Goal: Task Accomplishment & Management: Use online tool/utility

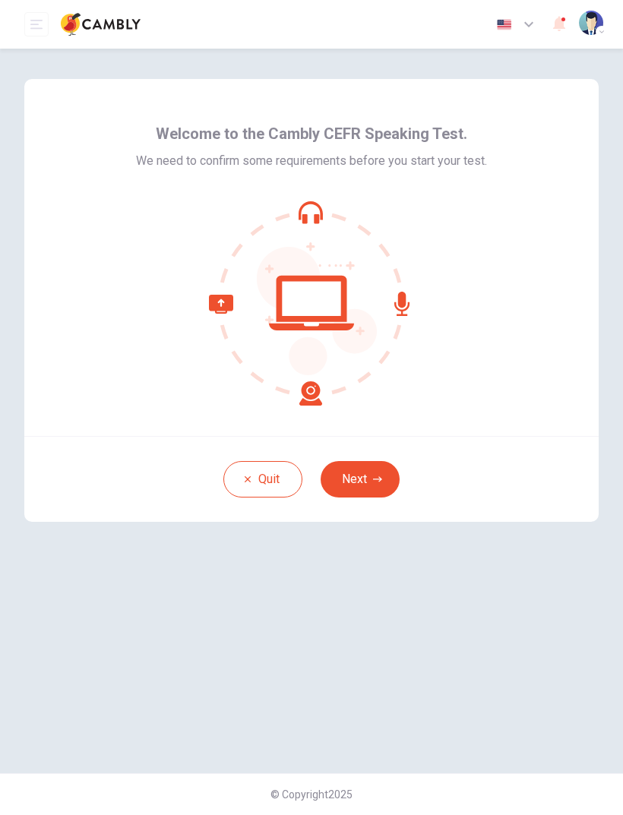
click at [381, 472] on button "Next" at bounding box center [359, 479] width 79 height 36
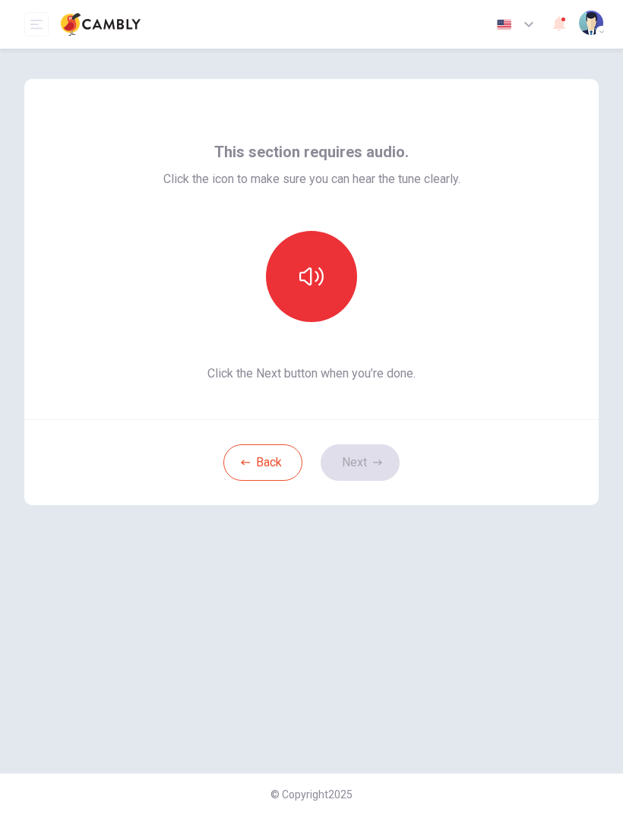
click at [319, 287] on icon "button" at bounding box center [311, 276] width 24 height 24
click at [312, 286] on icon "button" at bounding box center [311, 276] width 24 height 24
click at [373, 469] on button "Next" at bounding box center [359, 462] width 79 height 36
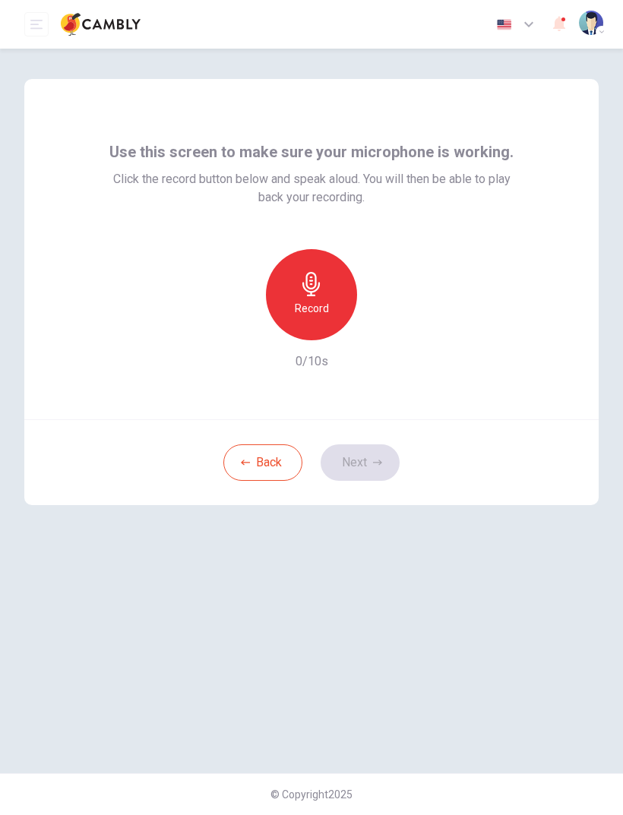
click at [317, 303] on h6 "Record" at bounding box center [312, 308] width 34 height 18
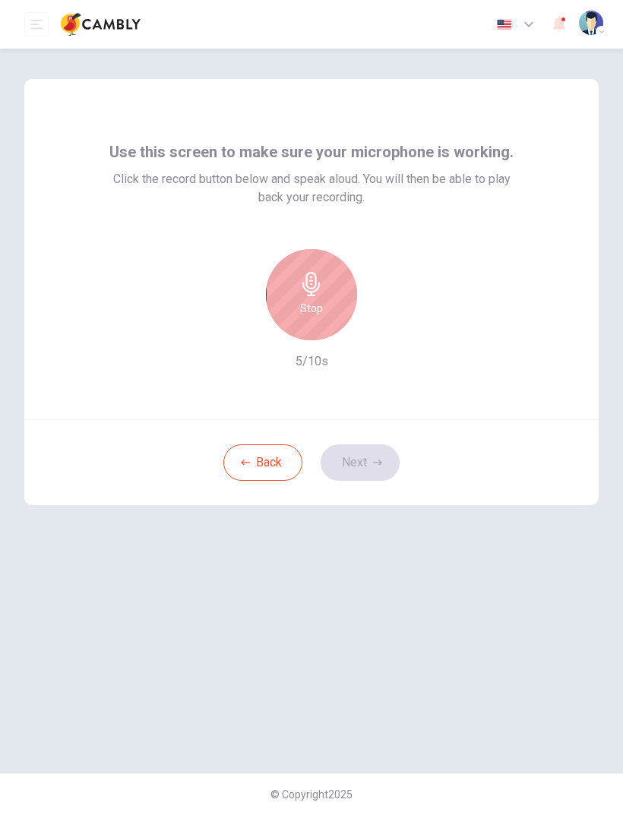
click at [316, 305] on h6 "Stop" at bounding box center [311, 308] width 23 height 18
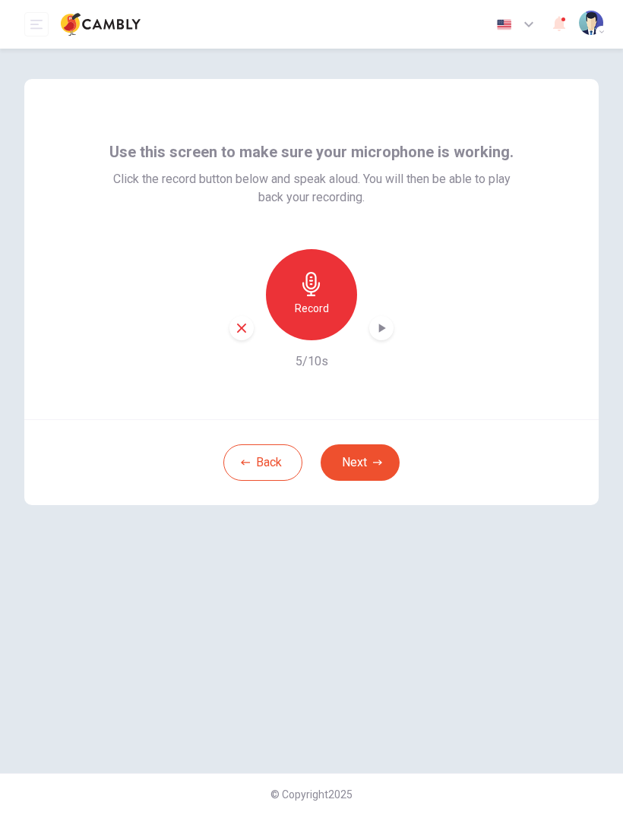
click at [320, 308] on h6 "Record" at bounding box center [312, 308] width 34 height 18
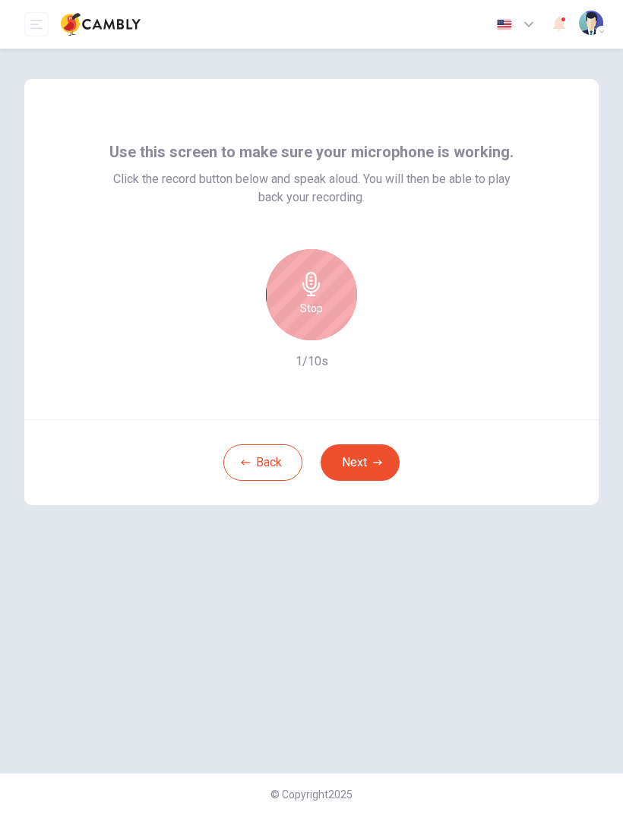
click at [311, 320] on div "Stop" at bounding box center [311, 294] width 91 height 91
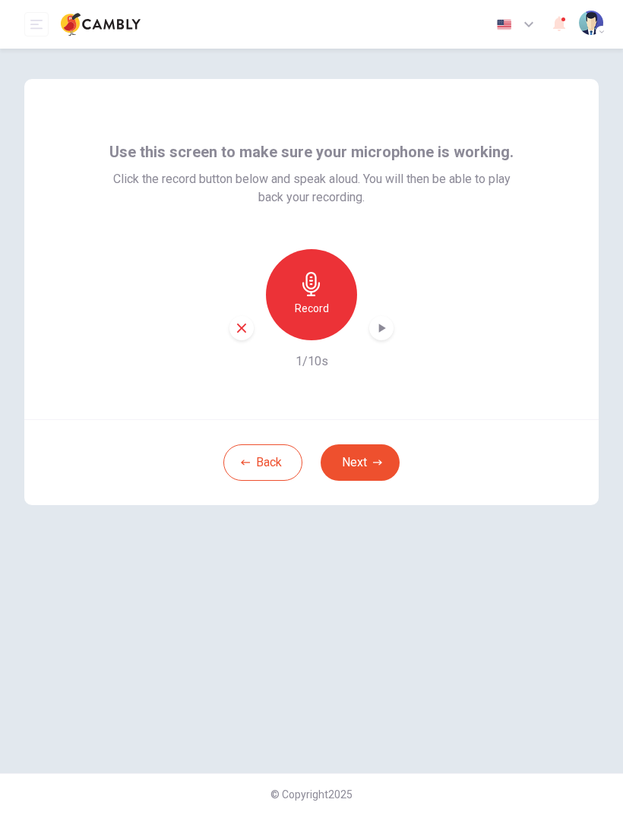
click at [371, 461] on button "Next" at bounding box center [359, 462] width 79 height 36
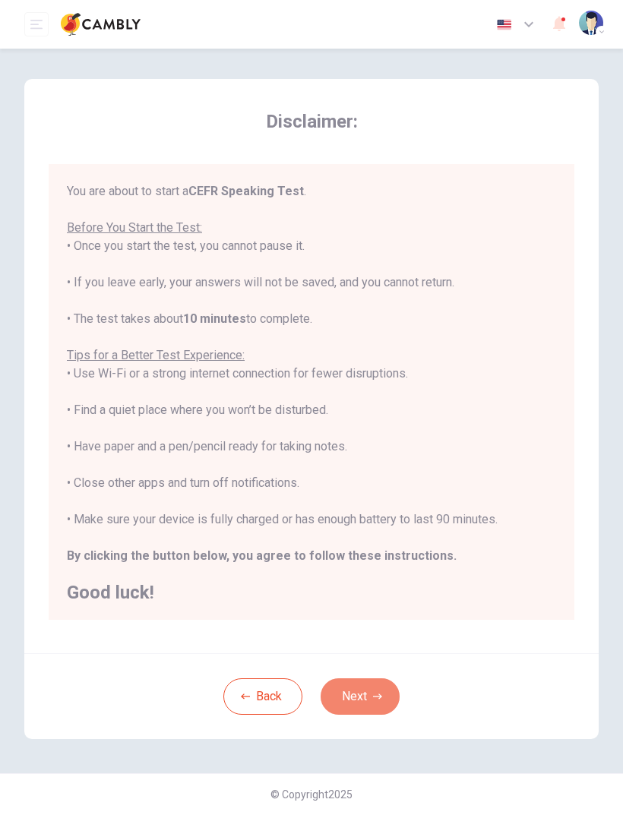
click at [364, 694] on button "Next" at bounding box center [359, 696] width 79 height 36
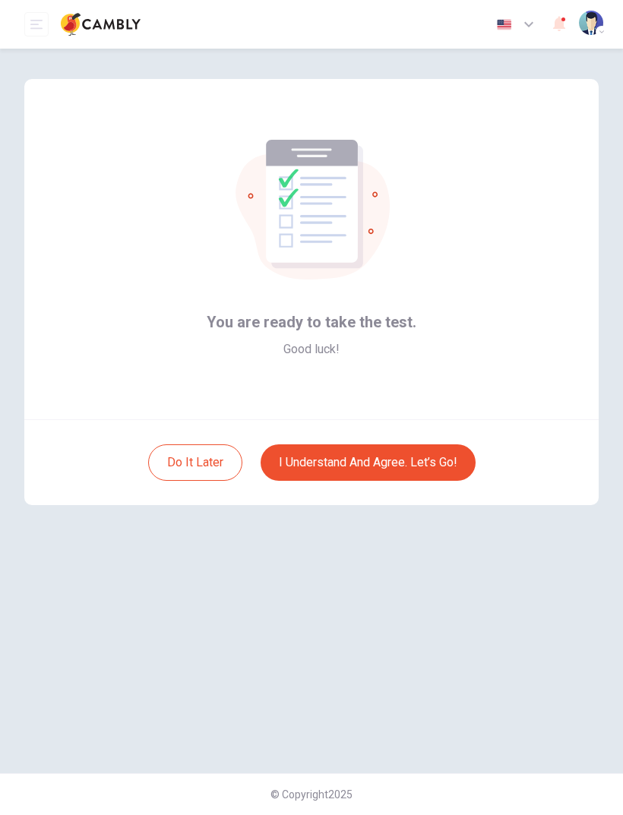
click at [443, 464] on button "I understand and agree. Let’s go!" at bounding box center [367, 462] width 215 height 36
click at [427, 457] on button "I understand and agree. Let’s go!" at bounding box center [367, 462] width 215 height 36
click at [393, 457] on button "I understand and agree. Let’s go!" at bounding box center [367, 462] width 215 height 36
click at [416, 471] on button "I understand and agree. Let’s go!" at bounding box center [367, 462] width 215 height 36
click at [341, 468] on button "I understand and agree. Let’s go!" at bounding box center [367, 462] width 215 height 36
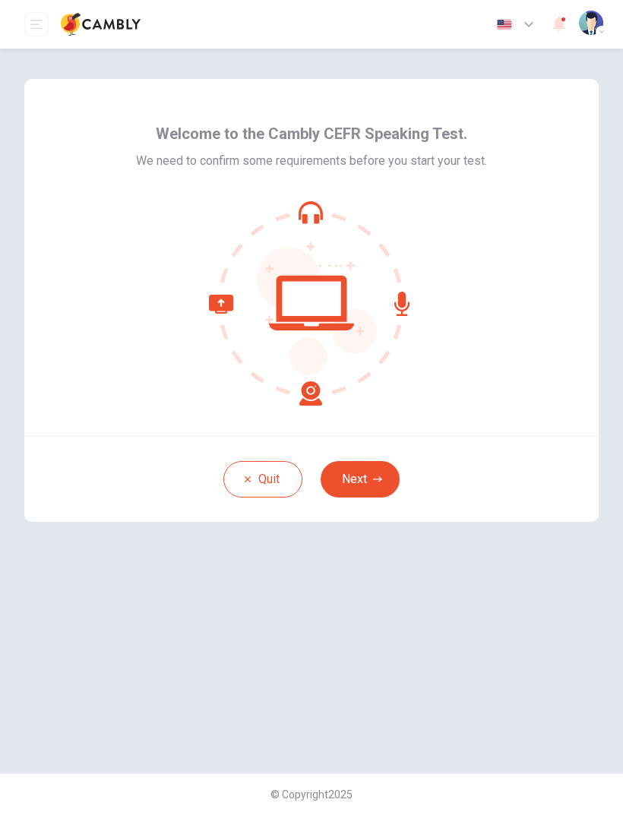
click at [389, 483] on button "Next" at bounding box center [359, 479] width 79 height 36
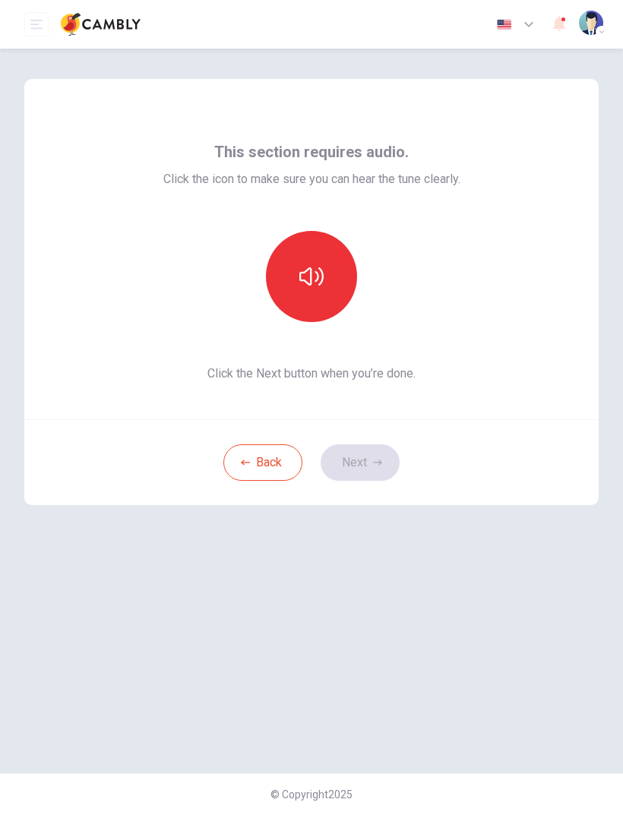
click at [339, 254] on button "button" at bounding box center [311, 276] width 91 height 91
click at [314, 295] on button "button" at bounding box center [311, 276] width 91 height 91
click at [316, 292] on button "button" at bounding box center [311, 276] width 91 height 91
click at [316, 289] on button "button" at bounding box center [311, 276] width 91 height 91
click at [373, 463] on icon "button" at bounding box center [377, 462] width 9 height 9
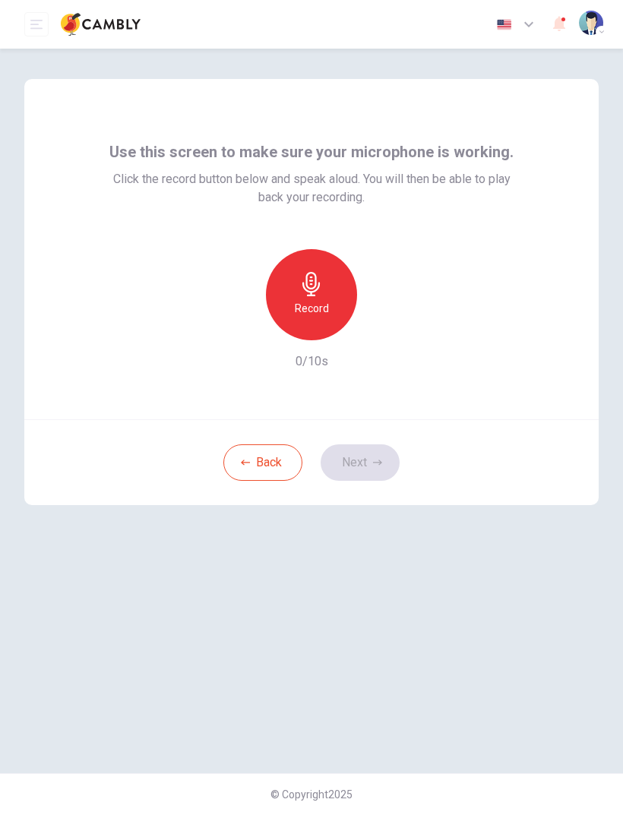
click at [313, 289] on icon "button" at bounding box center [311, 284] width 24 height 24
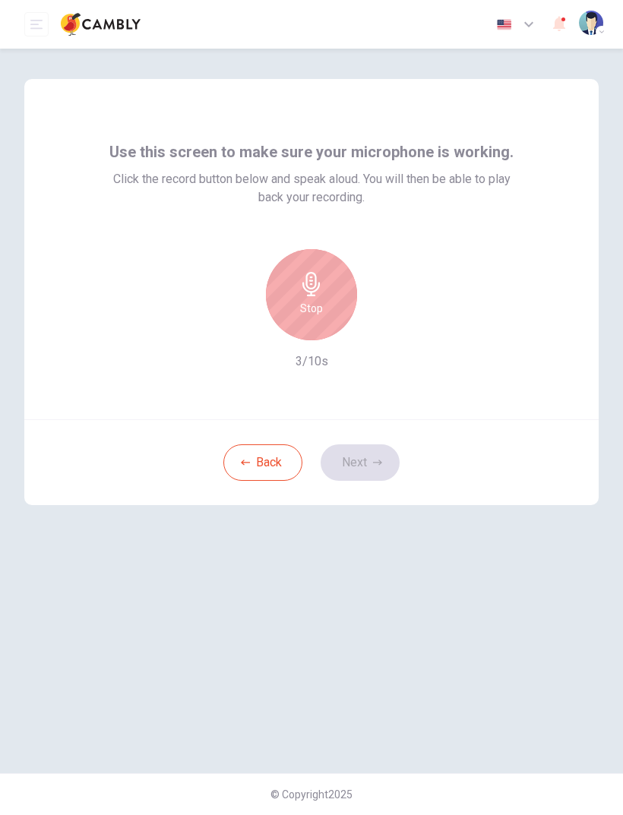
click at [330, 295] on div "Stop" at bounding box center [311, 294] width 91 height 91
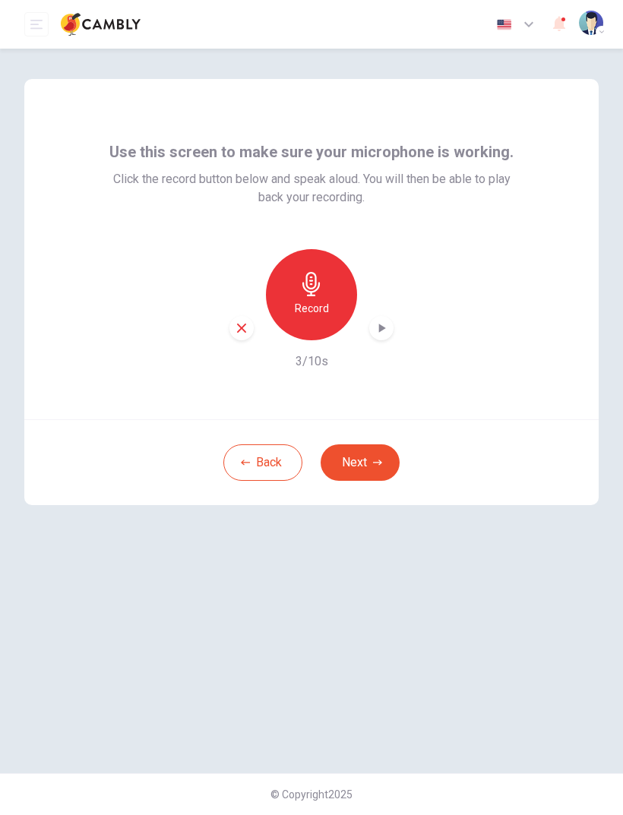
click at [388, 333] on icon "button" at bounding box center [381, 327] width 15 height 15
click at [375, 338] on div "button" at bounding box center [381, 328] width 24 height 24
click at [392, 330] on div "button" at bounding box center [381, 328] width 24 height 24
click at [391, 334] on div "button" at bounding box center [381, 328] width 24 height 24
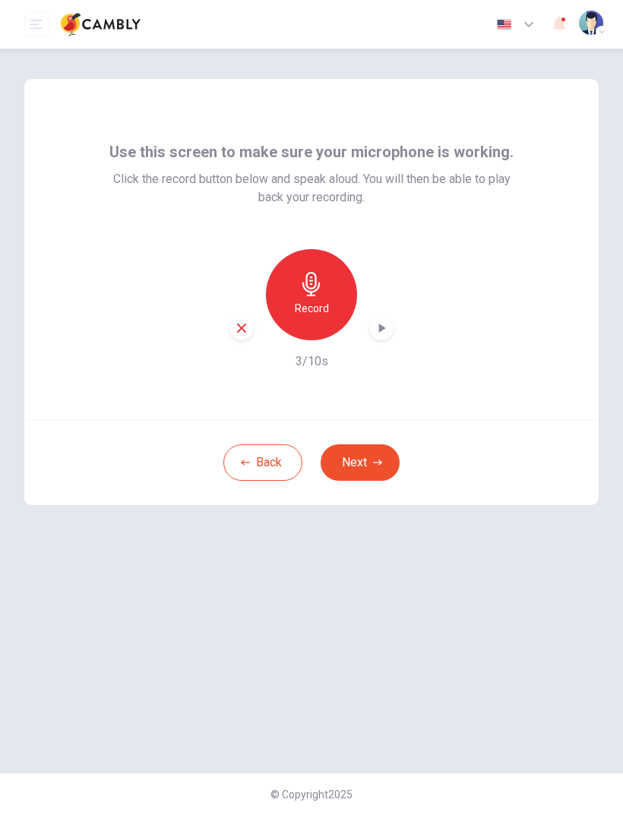
click at [383, 338] on div "button" at bounding box center [381, 328] width 24 height 24
click at [391, 327] on div "button" at bounding box center [381, 328] width 24 height 24
click at [314, 305] on h6 "Record" at bounding box center [312, 308] width 34 height 18
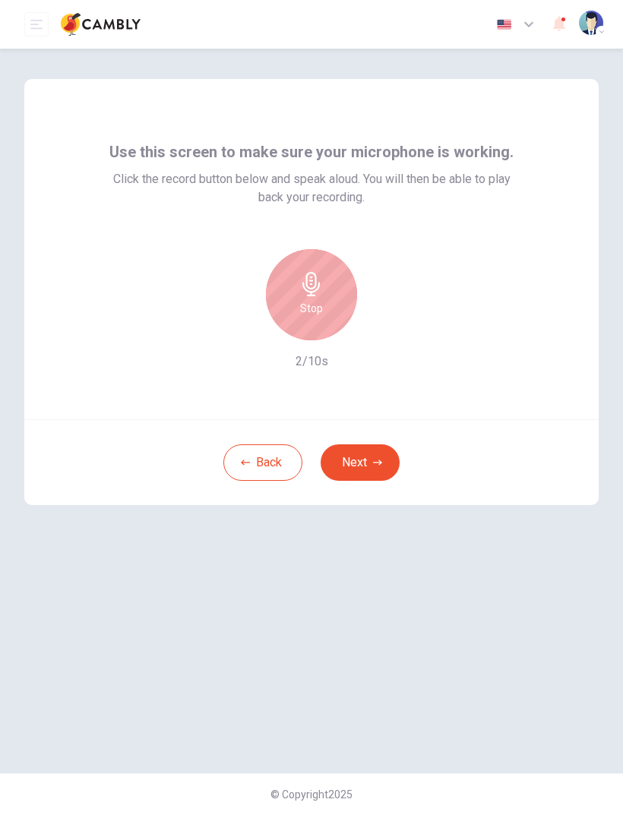
click at [327, 285] on div "Stop" at bounding box center [311, 294] width 91 height 91
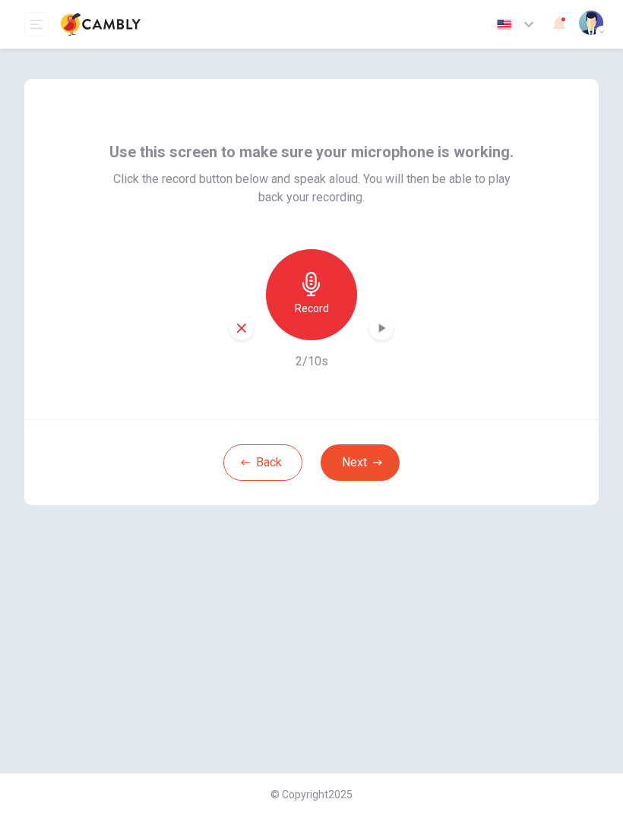
click at [388, 336] on div "button" at bounding box center [381, 328] width 24 height 24
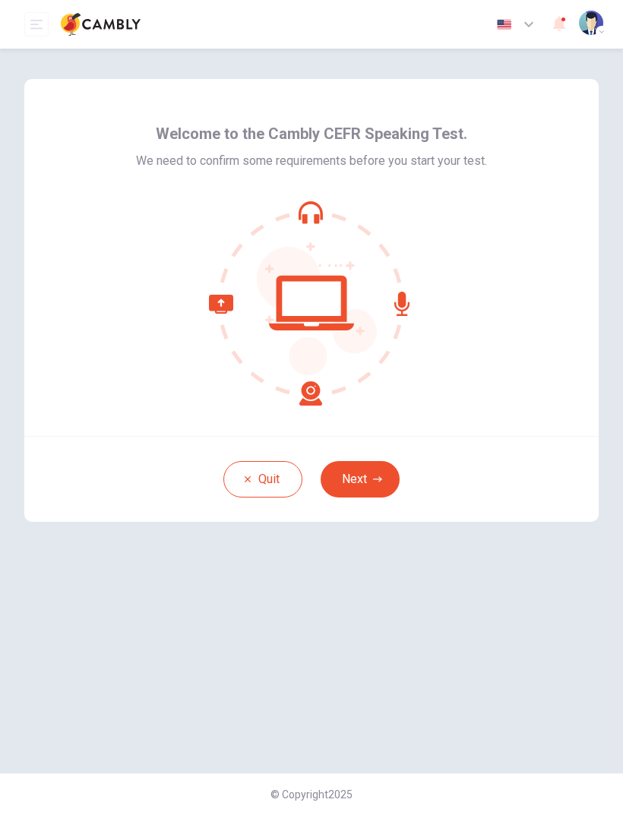
click at [363, 473] on button "Next" at bounding box center [359, 479] width 79 height 36
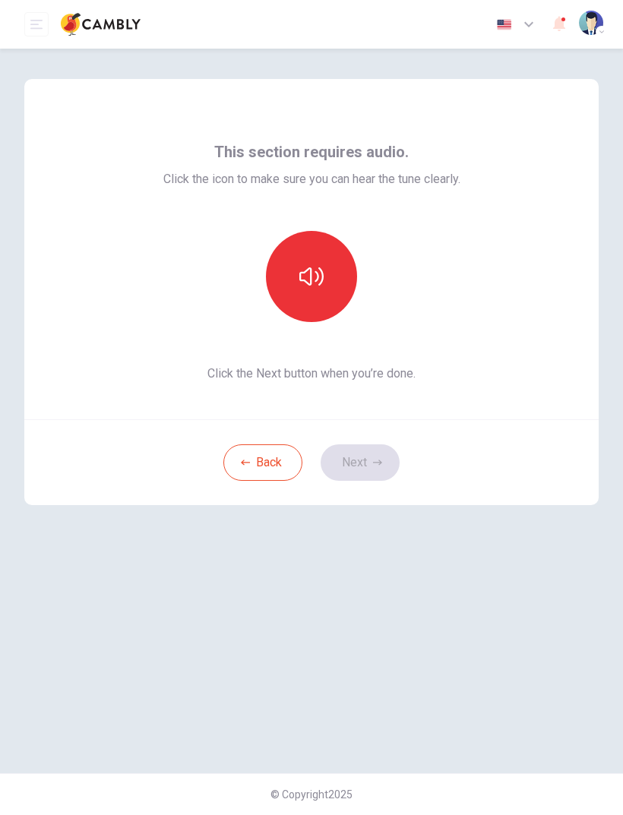
click at [321, 301] on button "button" at bounding box center [311, 276] width 91 height 91
click at [352, 467] on button "Next" at bounding box center [359, 462] width 79 height 36
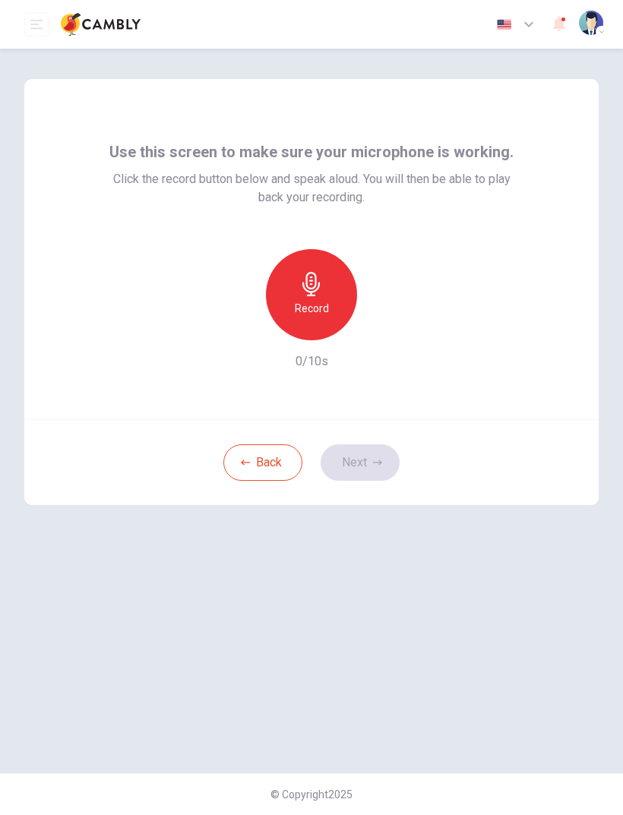
click at [311, 311] on h6 "Record" at bounding box center [312, 308] width 34 height 18
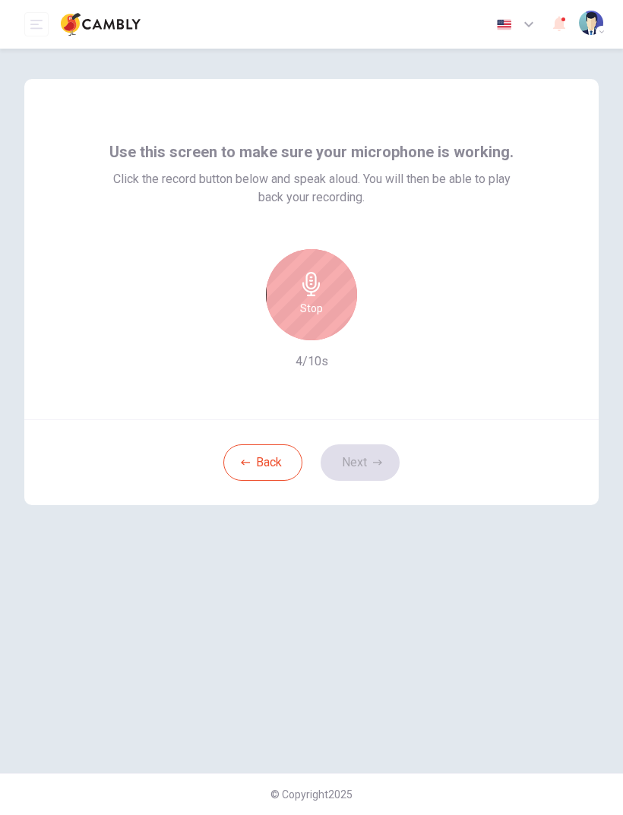
click at [317, 301] on h6 "Stop" at bounding box center [311, 308] width 23 height 18
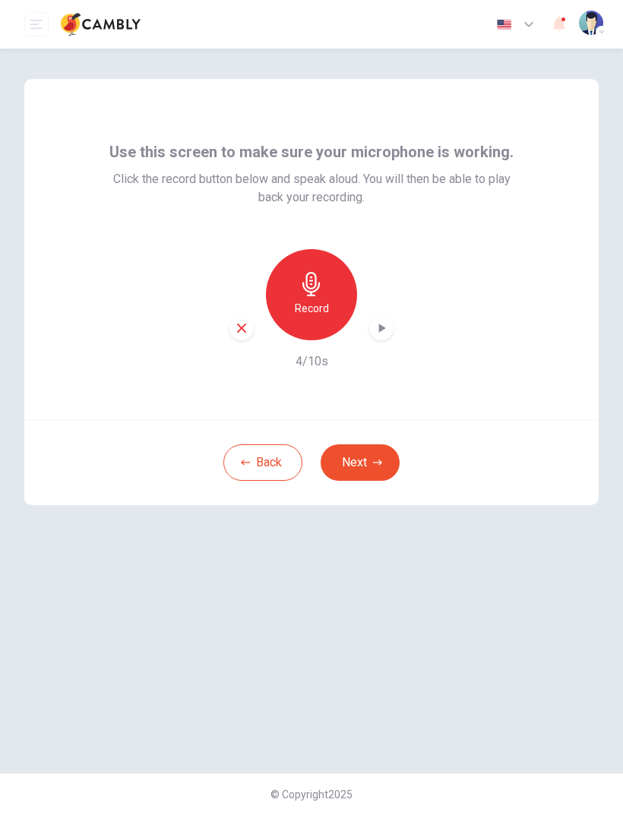
click at [383, 330] on icon "button" at bounding box center [382, 328] width 7 height 9
click at [381, 327] on icon "button" at bounding box center [382, 328] width 7 height 9
click at [316, 307] on h6 "Record" at bounding box center [312, 308] width 34 height 18
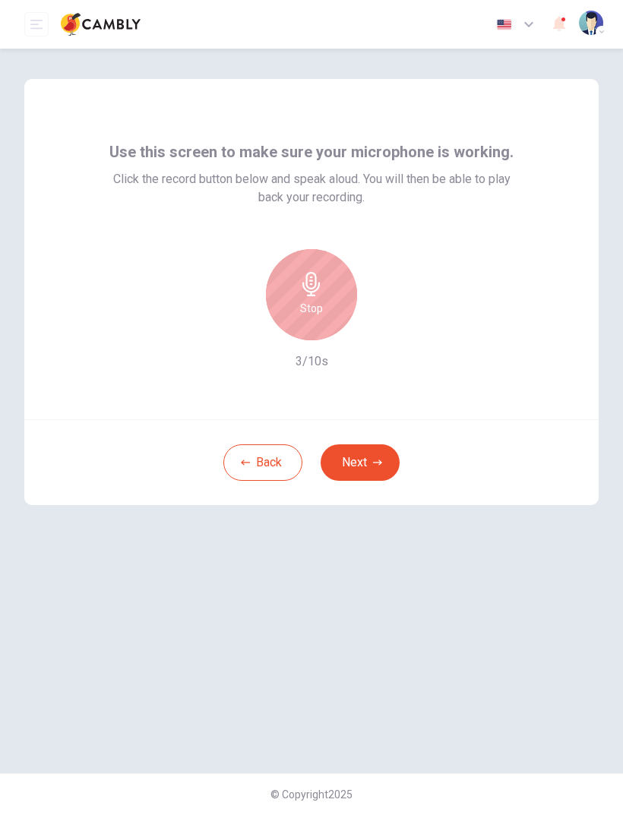
click at [313, 314] on h6 "Stop" at bounding box center [311, 308] width 23 height 18
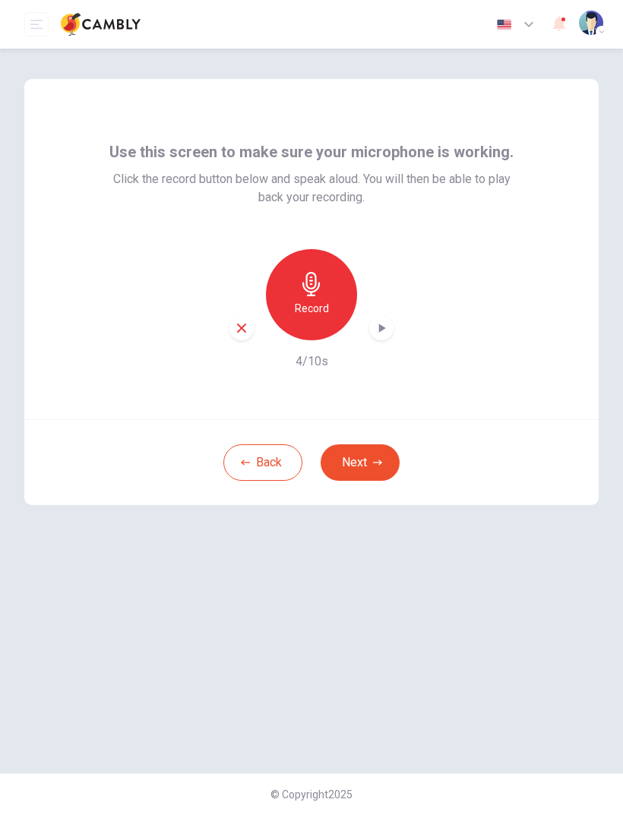
click at [383, 330] on icon "button" at bounding box center [382, 328] width 7 height 9
click at [361, 460] on button "Next" at bounding box center [359, 462] width 79 height 36
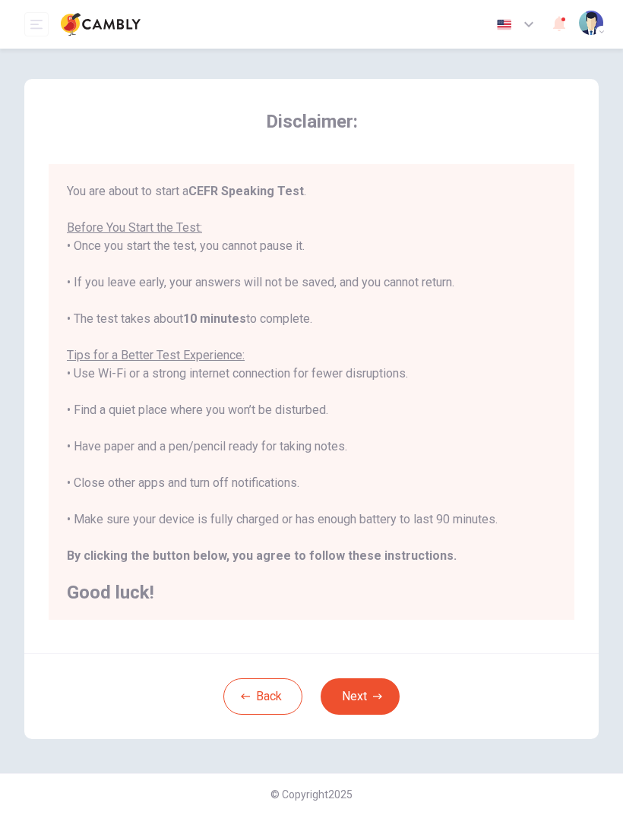
click at [362, 690] on button "Next" at bounding box center [359, 696] width 79 height 36
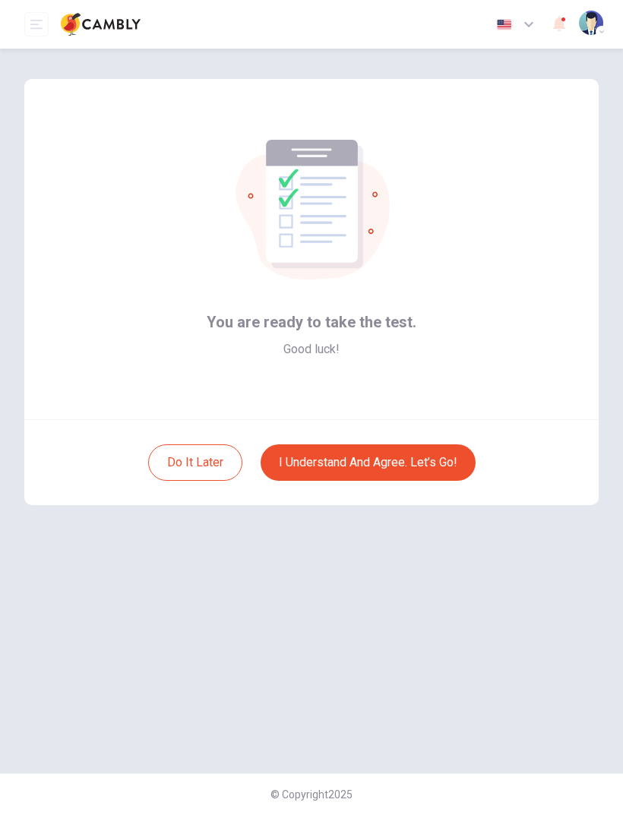
click at [361, 466] on button "I understand and agree. Let’s go!" at bounding box center [367, 462] width 215 height 36
click at [329, 460] on button "I understand and agree. Let’s go!" at bounding box center [367, 462] width 215 height 36
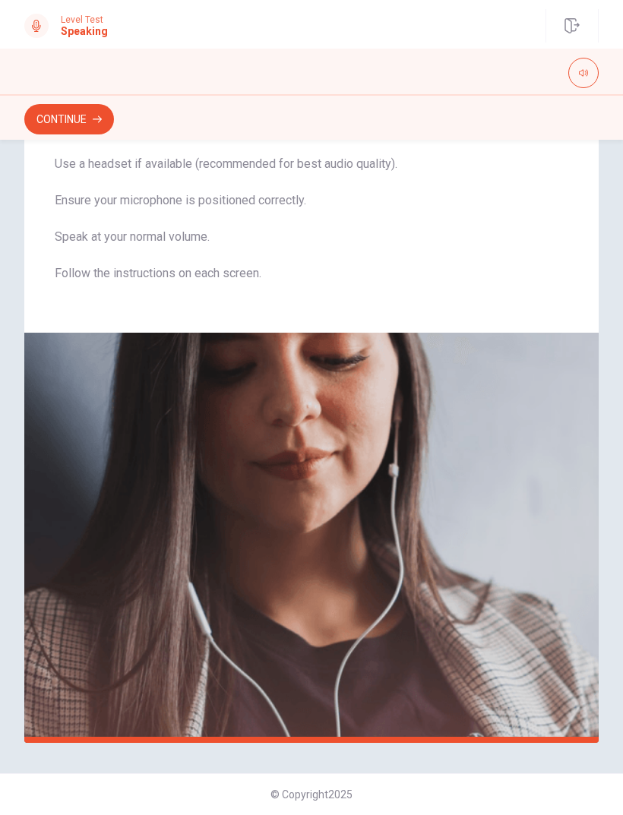
scroll to position [90, 0]
click at [588, 71] on button "button" at bounding box center [583, 73] width 30 height 30
click at [85, 116] on button "Continue" at bounding box center [69, 119] width 90 height 30
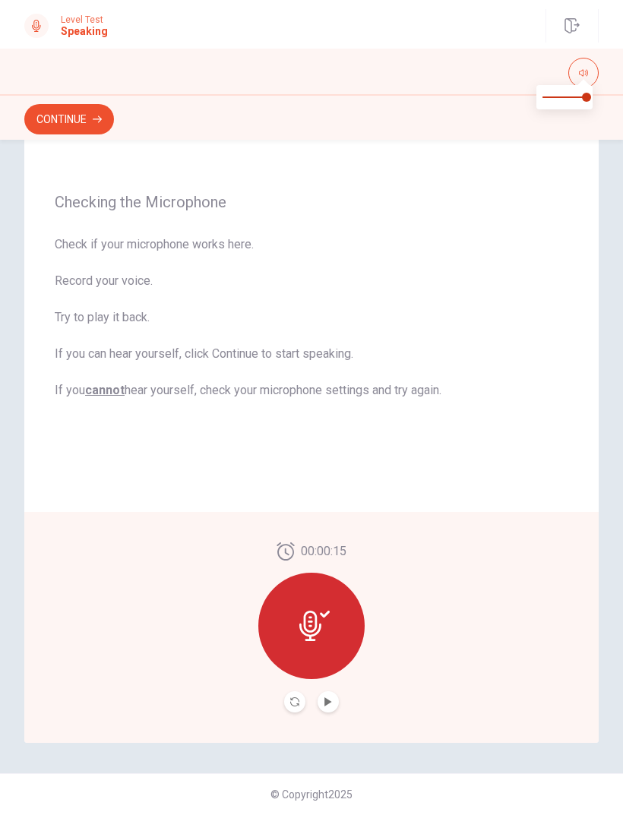
click at [324, 701] on icon "Play Audio" at bounding box center [328, 701] width 9 height 9
click at [71, 121] on button "Continue" at bounding box center [69, 119] width 90 height 30
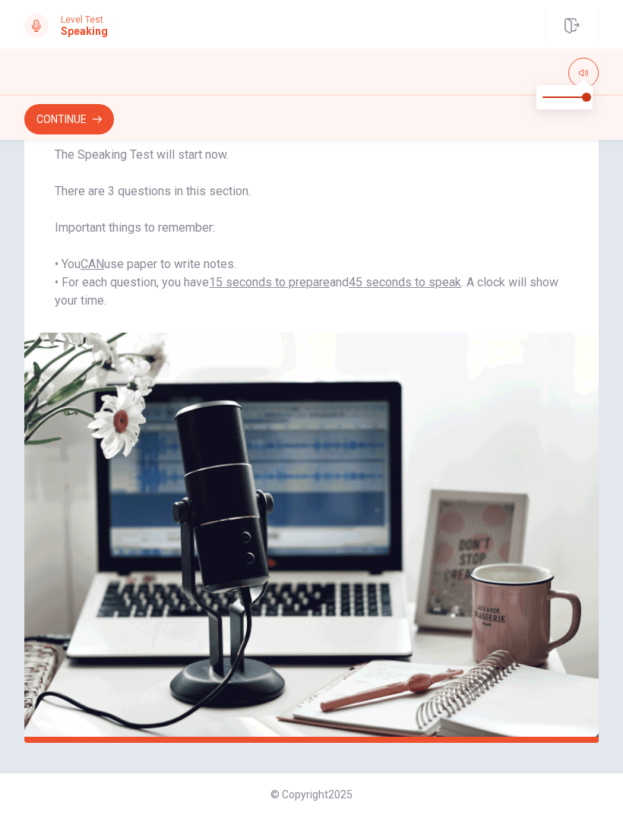
click at [92, 113] on button "Continue" at bounding box center [69, 119] width 90 height 30
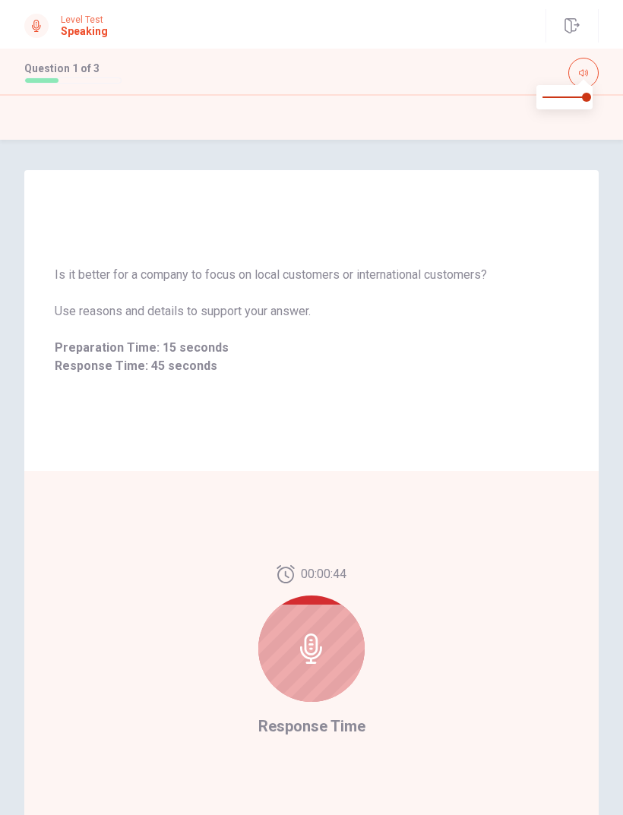
click at [325, 643] on icon at bounding box center [311, 648] width 30 height 30
click at [318, 644] on icon at bounding box center [311, 648] width 30 height 30
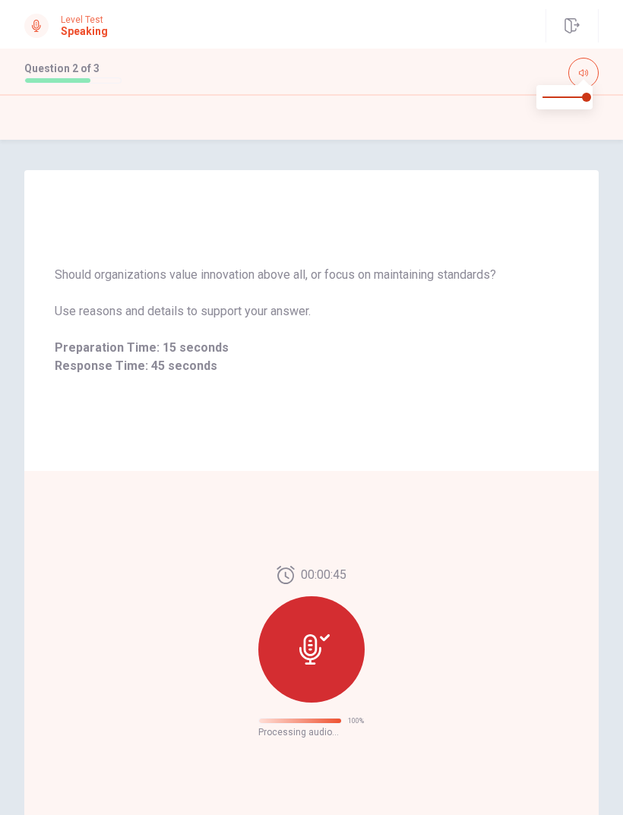
click at [311, 639] on icon at bounding box center [314, 649] width 30 height 30
click at [315, 633] on div at bounding box center [311, 649] width 106 height 106
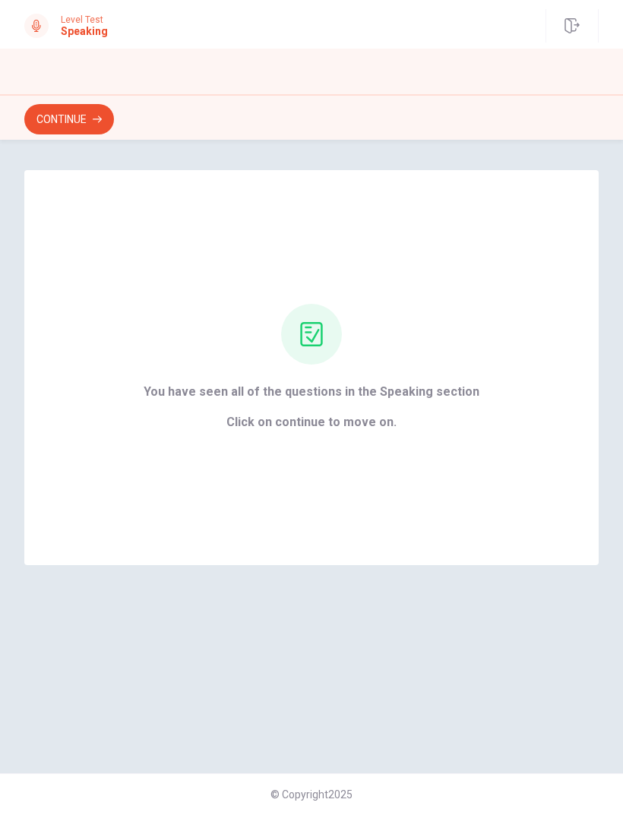
click at [74, 108] on button "Continue" at bounding box center [69, 119] width 90 height 30
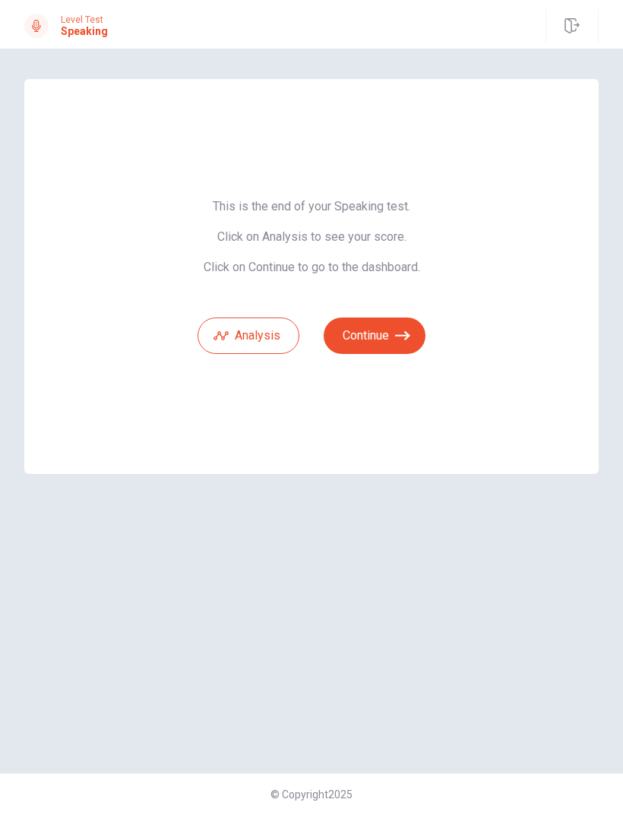
click at [235, 333] on button "Analysis" at bounding box center [248, 335] width 102 height 36
